Goal: Information Seeking & Learning: Compare options

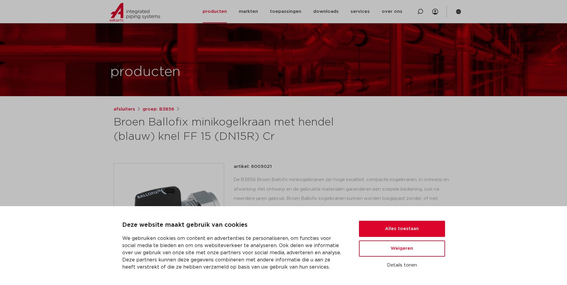
scroll to position [90, 0]
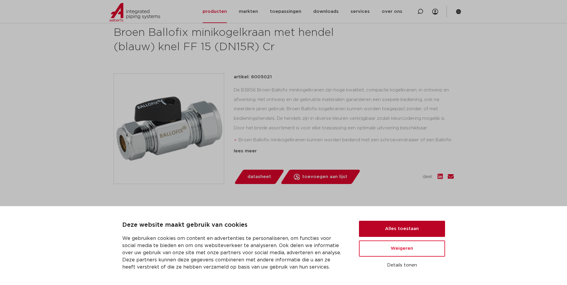
click at [366, 223] on button "Alles toestaan" at bounding box center [402, 229] width 86 height 16
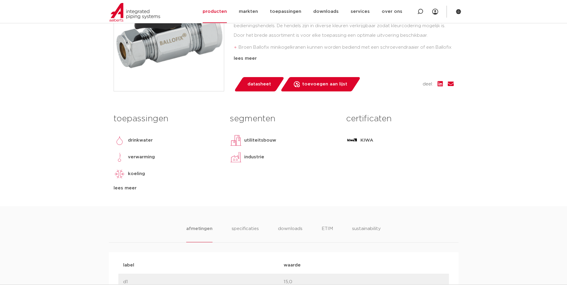
scroll to position [149, 0]
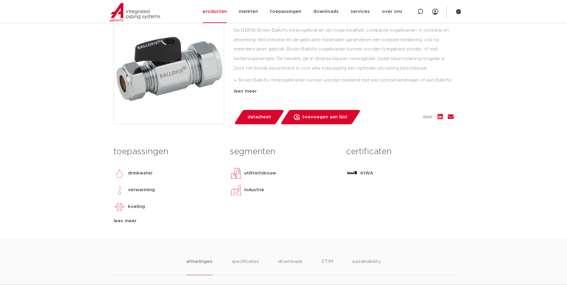
click at [259, 128] on div "afsluiters groep: B3856 Broen Ballofix minikogelkraan met hendel (blauw) knel F…" at bounding box center [284, 97] width 350 height 283
click at [262, 120] on span "datasheet" at bounding box center [260, 117] width 24 height 10
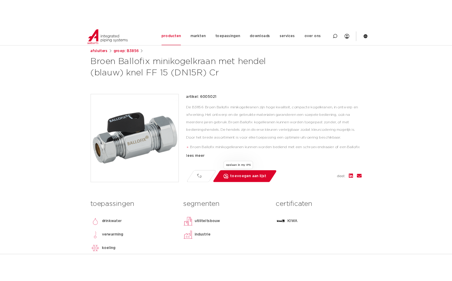
scroll to position [30, 0]
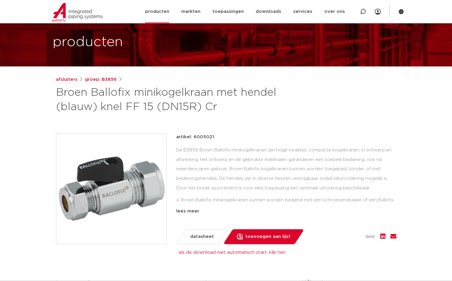
click at [167, 12] on link "producten" at bounding box center [157, 11] width 24 height 23
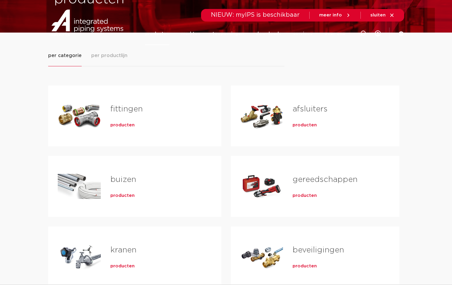
scroll to position [90, 0]
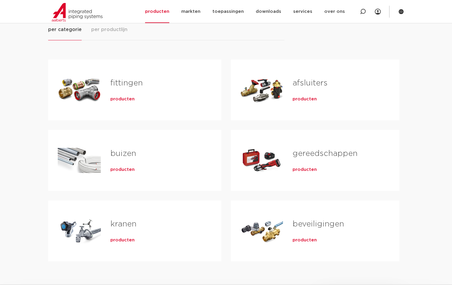
drag, startPoint x: 302, startPoint y: 94, endPoint x: 305, endPoint y: 91, distance: 3.6
click at [303, 94] on div "producten" at bounding box center [335, 98] width 87 height 8
click at [307, 83] on link "afsluiters" at bounding box center [309, 83] width 35 height 8
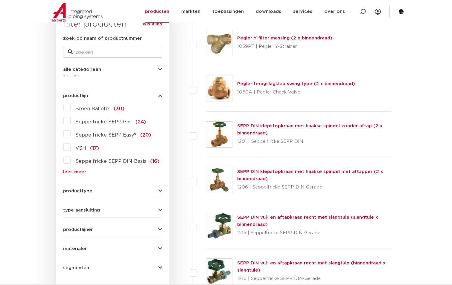
scroll to position [120, 0]
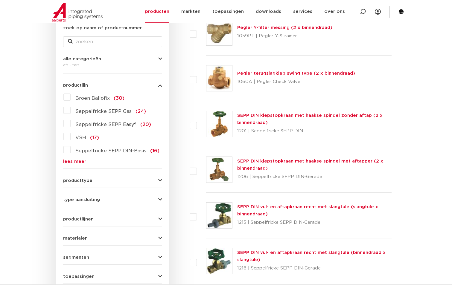
click at [106, 193] on div "type aansluiting press (62) G - binnendraad gas cilindrisch (BSPP) (55) G - bui…" at bounding box center [112, 197] width 99 height 9
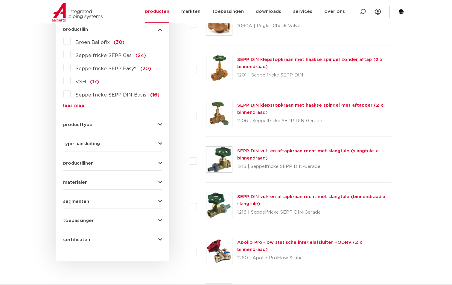
scroll to position [179, 0]
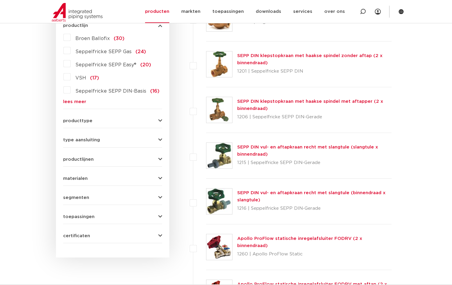
click at [128, 125] on form "zoek op naam of productnummer alle categorieën afsluiters fittingen afsluiters …" at bounding box center [112, 104] width 99 height 279
click at [128, 148] on form "zoek op naam of productnummer alle categorieën afsluiters fittingen afsluiters …" at bounding box center [112, 104] width 99 height 279
click at [161, 141] on icon "button" at bounding box center [160, 140] width 4 height 4
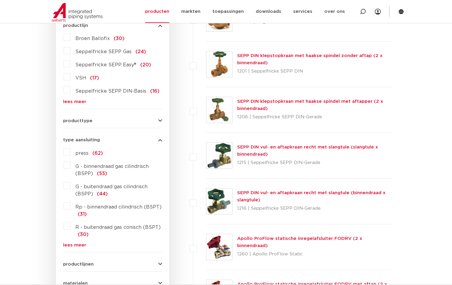
click at [161, 141] on icon "button" at bounding box center [160, 140] width 4 height 4
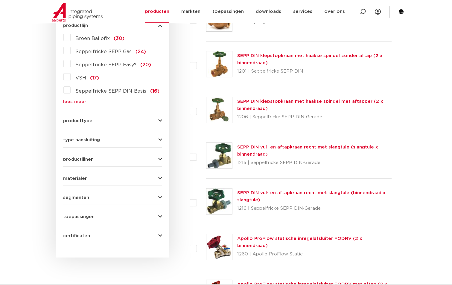
click at [161, 120] on icon "button" at bounding box center [160, 121] width 4 height 4
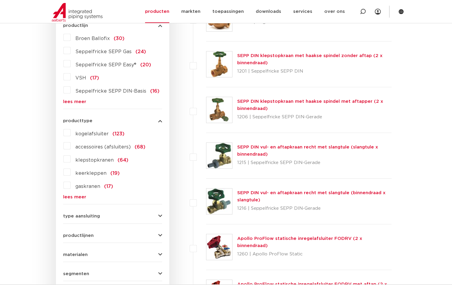
click at [71, 133] on label "kogelafsluiter (123)" at bounding box center [98, 133] width 54 height 10
click at [0, 0] on input "kogelafsluiter (123)" at bounding box center [0, 0] width 0 height 0
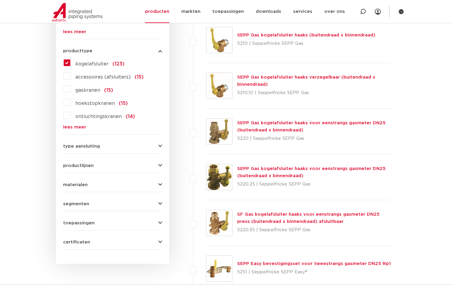
scroll to position [299, 0]
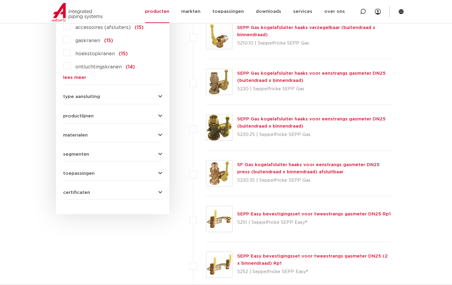
click at [111, 90] on div "type aansluiting press (42) G - binnendraad gas cilindrisch (BSPP) (46) G - bui…" at bounding box center [112, 94] width 99 height 9
click at [107, 97] on button "type aansluiting" at bounding box center [112, 96] width 99 height 4
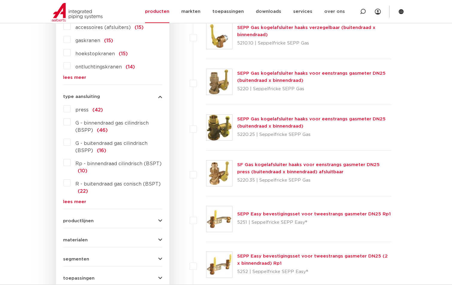
click at [71, 184] on label "R - buitendraad gas conisch (BSPT) (22)" at bounding box center [116, 186] width 91 height 17
click at [0, 0] on input "R - buitendraad gas conisch (BSPT) (22)" at bounding box center [0, 0] width 0 height 0
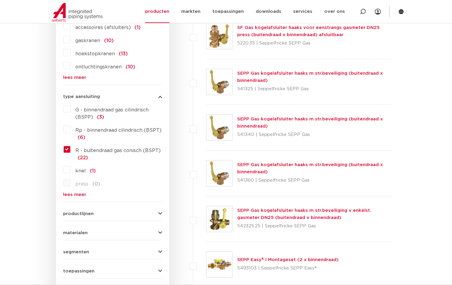
click at [71, 132] on label "Rp - binnendraad cilindrisch (BSPT) (6)" at bounding box center [116, 132] width 91 height 17
click at [0, 0] on input "Rp - binnendraad cilindrisch (BSPT) (6)" at bounding box center [0, 0] width 0 height 0
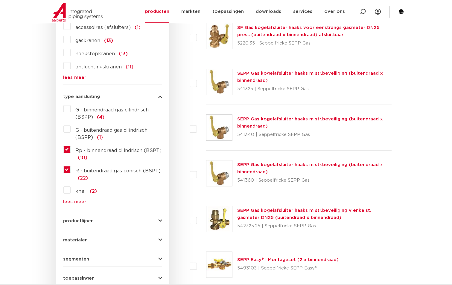
scroll to position [299, 0]
click at [71, 168] on label "R - buitendraad gas conisch (BSPT) (22)" at bounding box center [116, 173] width 91 height 17
click at [0, 0] on input "R - buitendraad gas conisch (BSPT) (22)" at bounding box center [0, 0] width 0 height 0
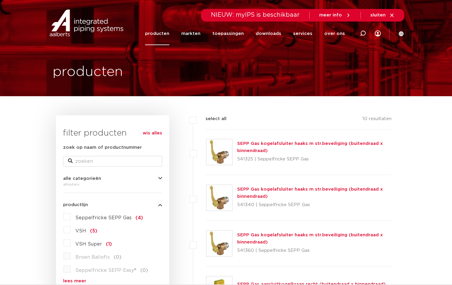
click at [169, 35] on link "producten" at bounding box center [157, 33] width 24 height 23
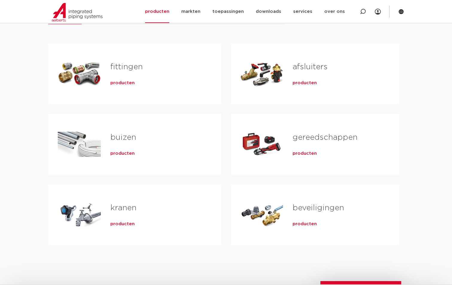
scroll to position [120, 0]
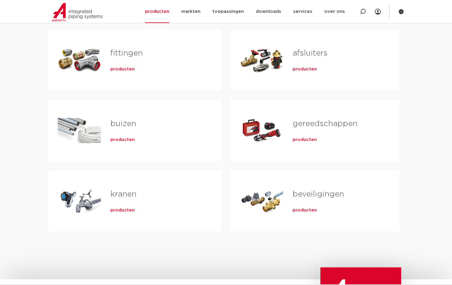
click at [318, 53] on link "afsluiters" at bounding box center [309, 53] width 35 height 8
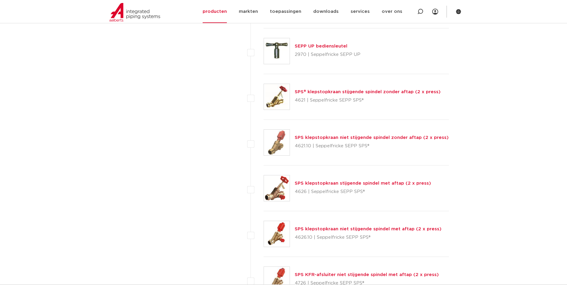
scroll to position [2751, 0]
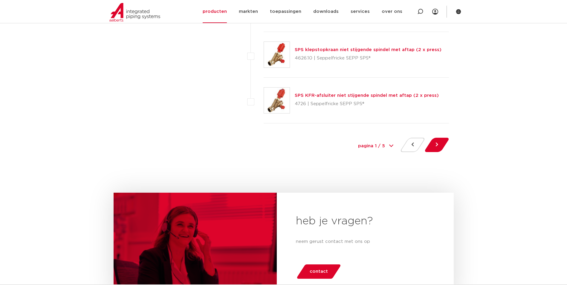
click at [387, 147] on select "pagina 1 / 5 1 2 3 4 5" at bounding box center [375, 146] width 45 height 13
select select "2"
click at [353, 140] on select "pagina 1 / 5 1 2 3 4 5" at bounding box center [375, 146] width 45 height 13
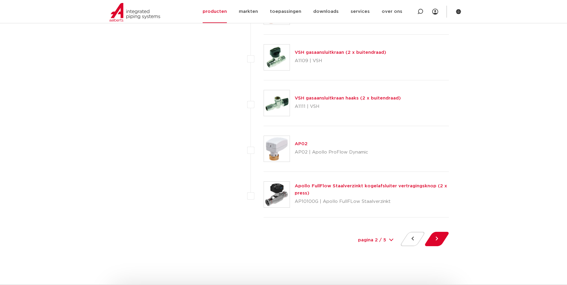
scroll to position [2780, 0]
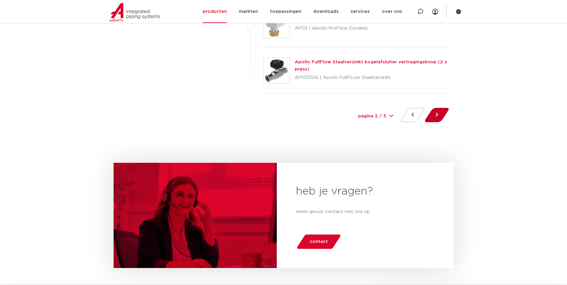
click at [432, 120] on button at bounding box center [436, 115] width 17 height 14
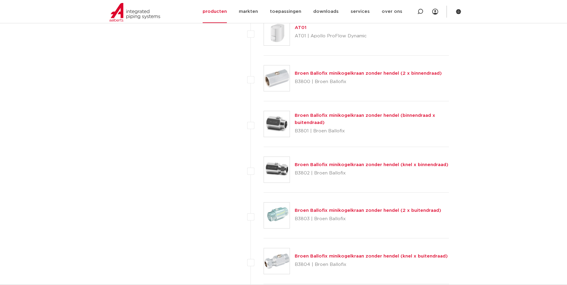
scroll to position [1226, 0]
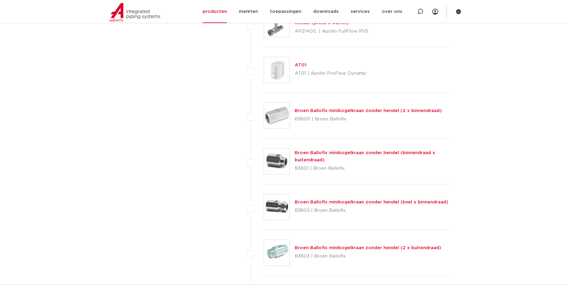
click at [346, 112] on link "Broen Ballofix minikogelkraan zonder hendel (2 x binnendraad)" at bounding box center [368, 111] width 147 height 4
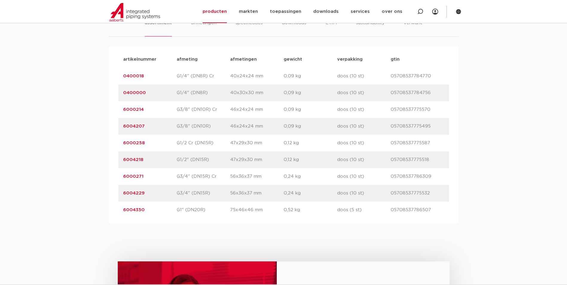
scroll to position [389, 0]
drag, startPoint x: 391, startPoint y: 210, endPoint x: 434, endPoint y: 211, distance: 42.5
click at [434, 211] on p "05708537786507" at bounding box center [418, 209] width 54 height 7
copy p "05708537786507"
drag, startPoint x: 153, startPoint y: 209, endPoint x: 125, endPoint y: 210, distance: 28.5
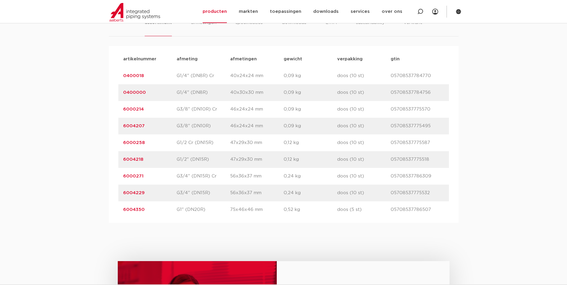
click at [120, 209] on div "artikelnummer 6004350 afmeting G1" (DN20R) afmetingen 75x46x46 mm gewicht 0,52 …" at bounding box center [283, 210] width 331 height 17
copy link "6004350"
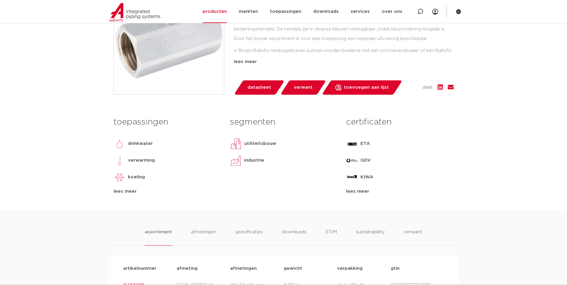
scroll to position [0, 0]
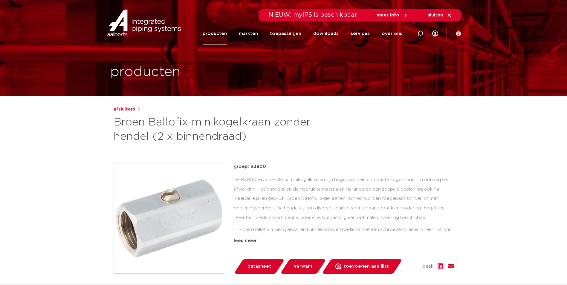
click at [126, 110] on link "afsluiters" at bounding box center [125, 109] width 22 height 7
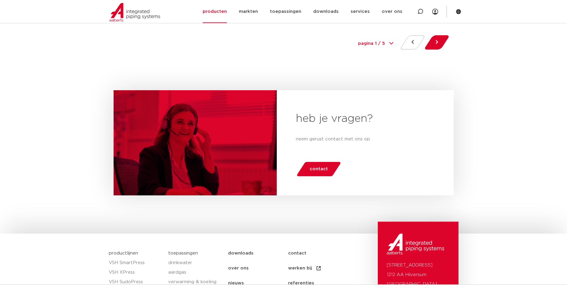
scroll to position [2780, 0]
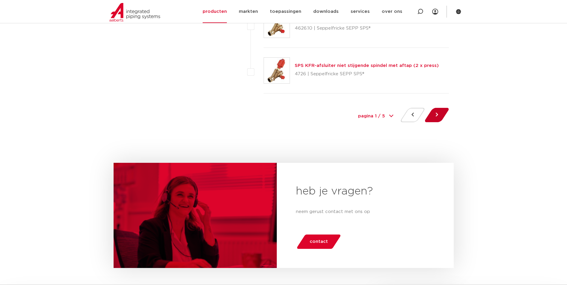
click at [436, 115] on button at bounding box center [436, 115] width 17 height 14
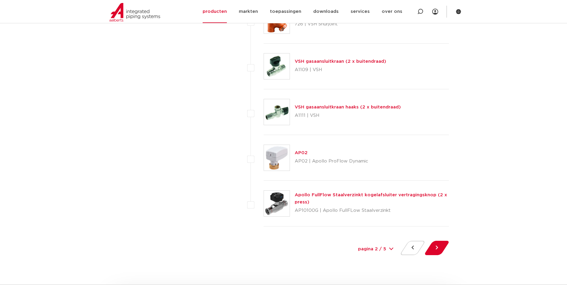
scroll to position [2721, 0]
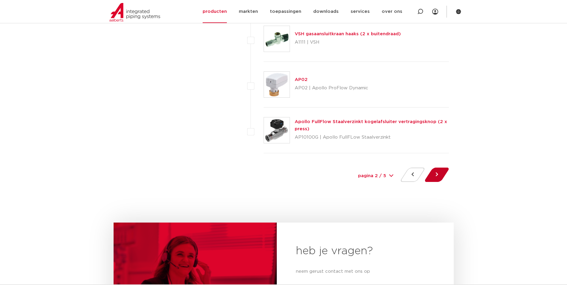
click at [436, 171] on button at bounding box center [436, 175] width 17 height 14
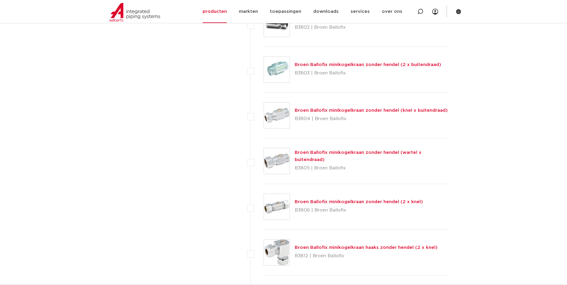
scroll to position [1345, 0]
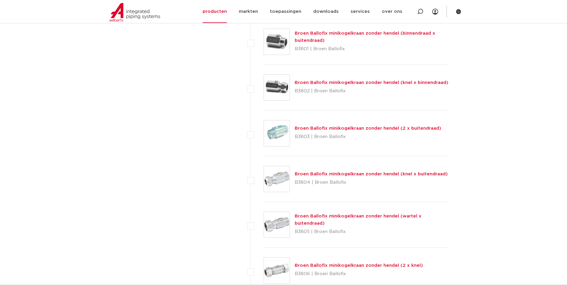
click at [386, 127] on link "Broen Ballofix minikogelkraan zonder hendel (2 x buitendraad)" at bounding box center [368, 128] width 146 height 4
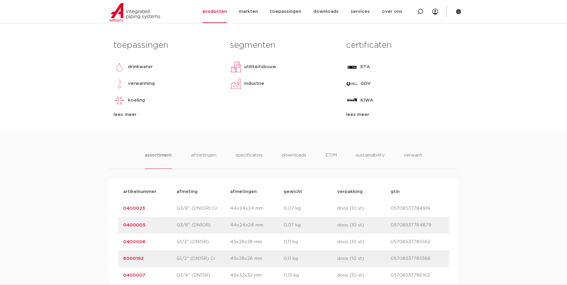
scroll to position [120, 0]
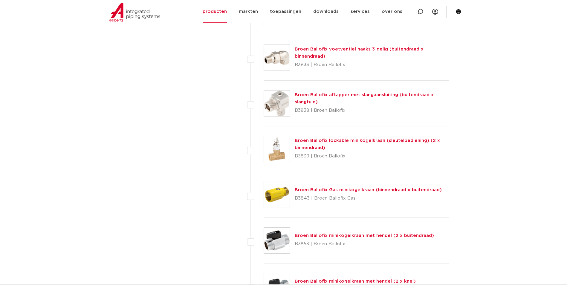
scroll to position [2063, 0]
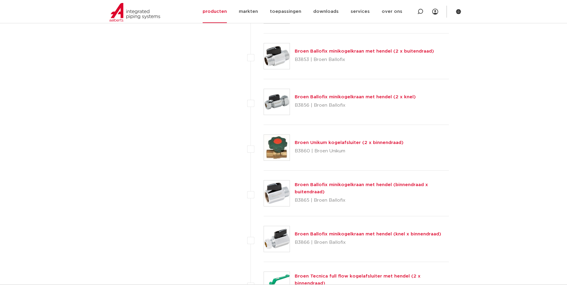
click at [358, 143] on link "Broen Unikum kogelafsluiter (2 x binnendraad)" at bounding box center [349, 143] width 109 height 4
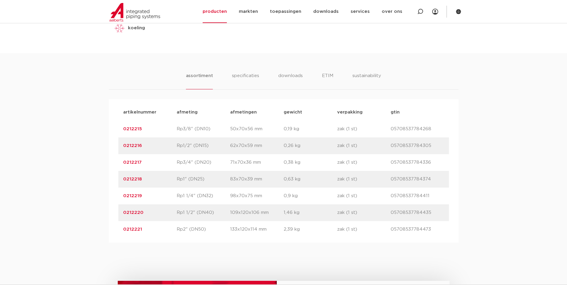
scroll to position [329, 0]
drag, startPoint x: 156, startPoint y: 181, endPoint x: 121, endPoint y: 177, distance: 35.5
click at [121, 177] on div "artikelnummer 0212218 afmeting Rp1" (DN25) [GEOGRAPHIC_DATA] 83x70x39 mm gewich…" at bounding box center [283, 178] width 331 height 17
copy link "0212218"
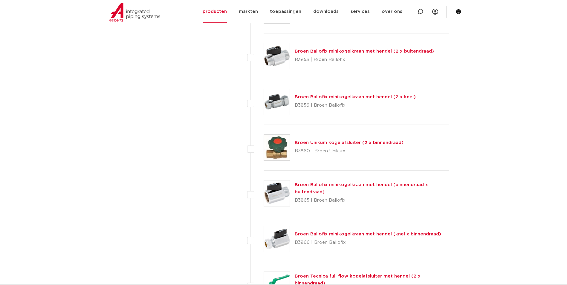
click at [321, 187] on link "Broen Ballofix minikogelkraan met hendel (binnendraad x buitendraad)" at bounding box center [361, 189] width 133 height 12
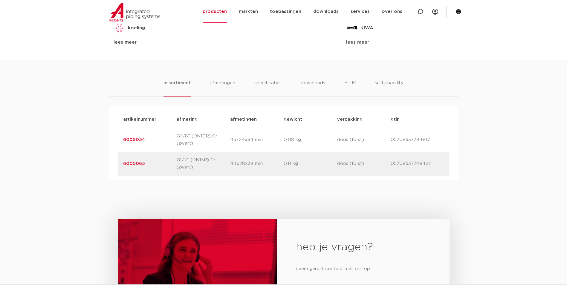
scroll to position [389, 0]
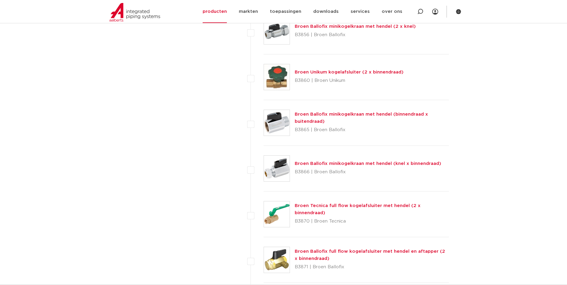
scroll to position [2242, 0]
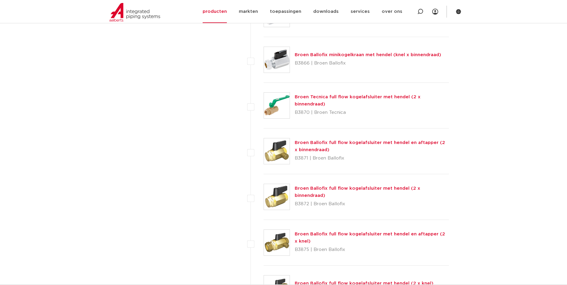
click at [381, 192] on link "Broen Ballofix full flow kogelafsluiter met hendel (2 x binnendraad)" at bounding box center [358, 192] width 126 height 12
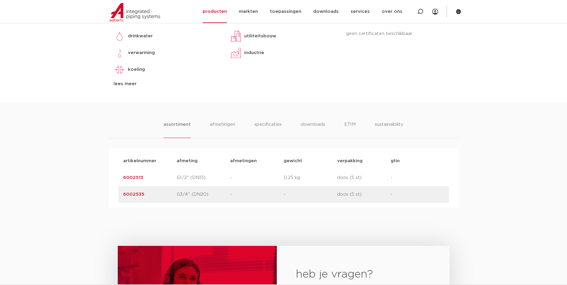
scroll to position [299, 0]
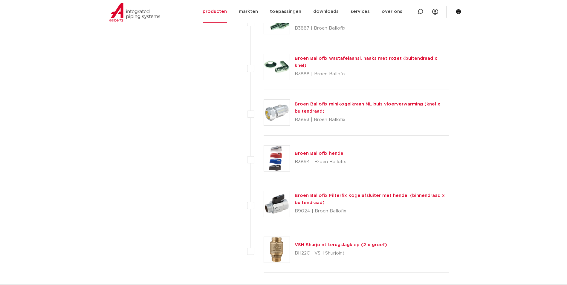
scroll to position [2780, 0]
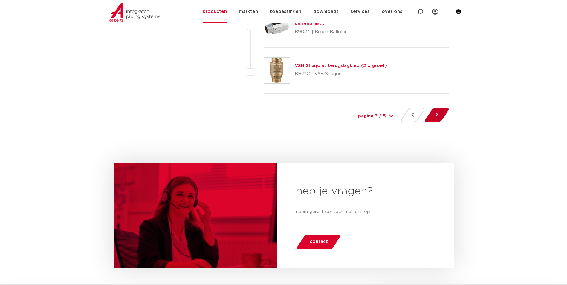
click at [431, 121] on button at bounding box center [436, 115] width 17 height 14
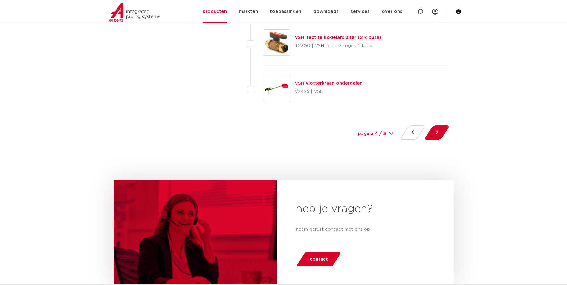
scroll to position [2780, 0]
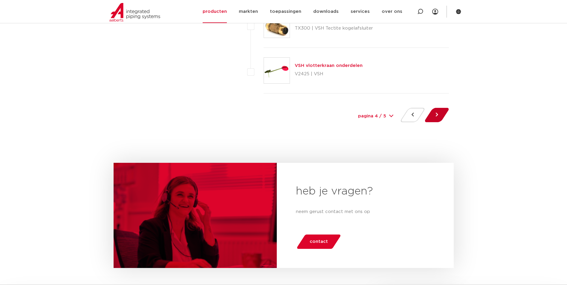
click at [438, 117] on button at bounding box center [436, 115] width 17 height 14
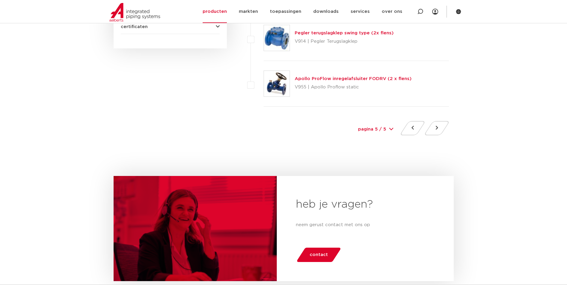
scroll to position [239, 0]
